Goal: Register for event/course

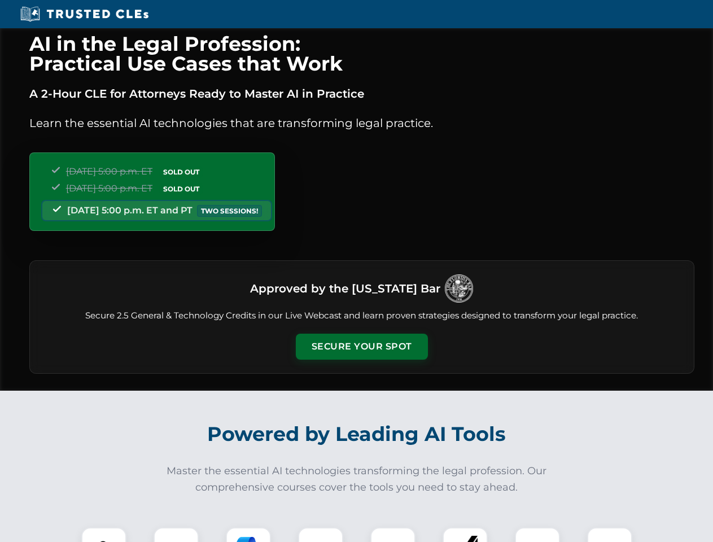
click at [361, 346] on button "Secure Your Spot" at bounding box center [362, 346] width 132 height 26
click at [104, 534] on img at bounding box center [103, 549] width 33 height 33
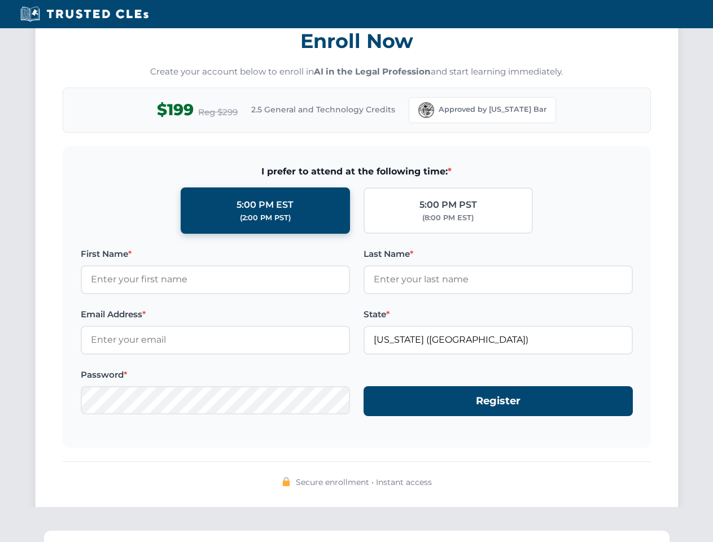
scroll to position [1108, 0]
